Goal: Task Accomplishment & Management: Manage account settings

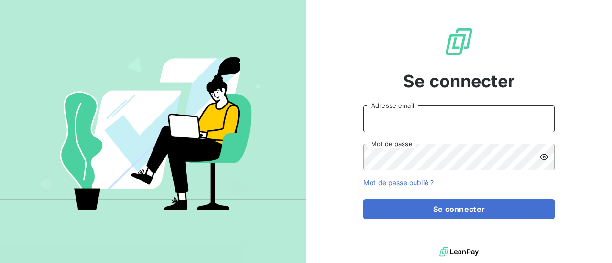
type input "[EMAIL_ADDRESS][DOMAIN_NAME]"
click at [543, 153] on icon at bounding box center [544, 157] width 10 height 10
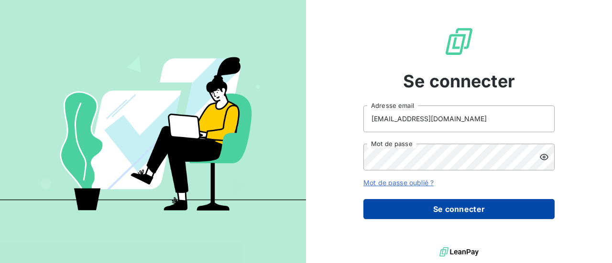
click at [471, 206] on button "Se connecter" at bounding box center [458, 209] width 191 height 20
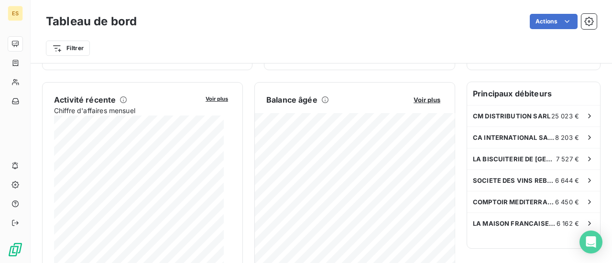
scroll to position [166, 0]
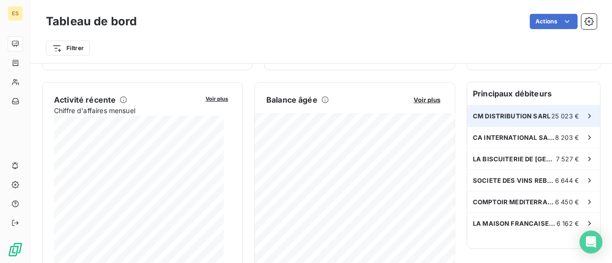
click at [473, 114] on span "CM DISTRIBUTION SARL" at bounding box center [511, 116] width 77 height 8
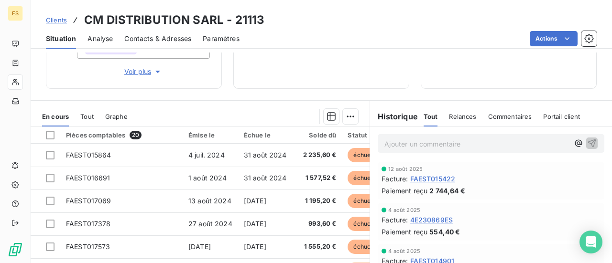
scroll to position [136, 0]
click at [260, 111] on div at bounding box center [248, 115] width 219 height 15
click at [405, 116] on h6 "Historique" at bounding box center [394, 115] width 48 height 11
click at [455, 112] on span "Relances" at bounding box center [462, 116] width 27 height 8
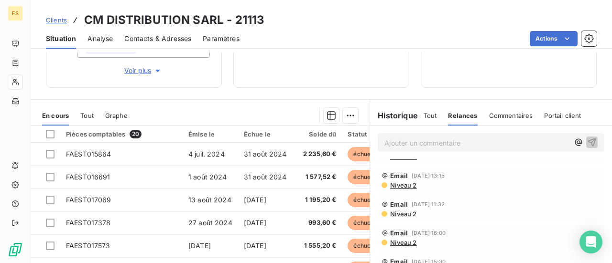
scroll to position [0, 0]
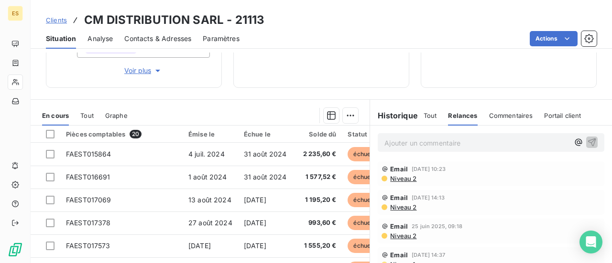
click at [500, 112] on span "Commentaires" at bounding box center [511, 116] width 44 height 8
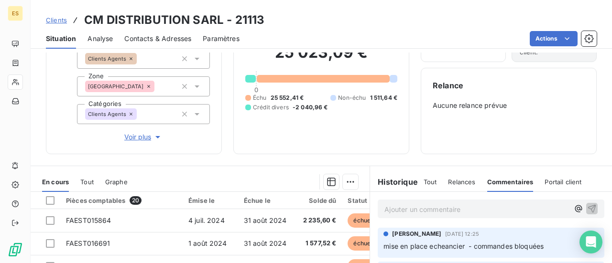
scroll to position [51, 0]
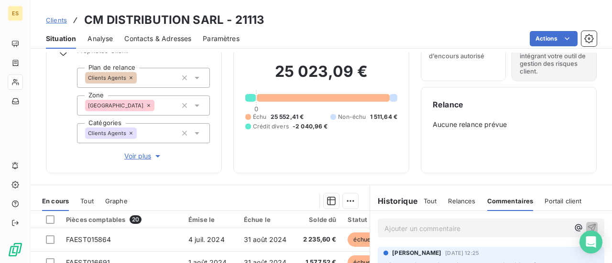
click at [550, 199] on span "Portail client" at bounding box center [562, 201] width 37 height 8
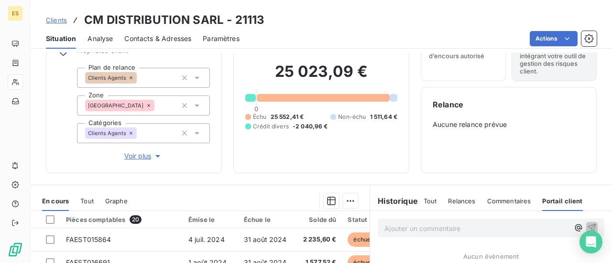
click at [347, 179] on div "Informations client Propriétés Client Plan de relance Clients Agents Zone [GEOG…" at bounding box center [321, 158] width 581 height 211
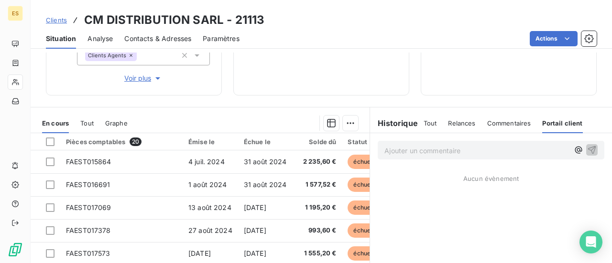
click at [340, 102] on div "Informations client Propriétés Client Plan de relance Clients Agents Zone [GEOG…" at bounding box center [321, 158] width 581 height 211
